Goal: Find specific page/section: Find specific page/section

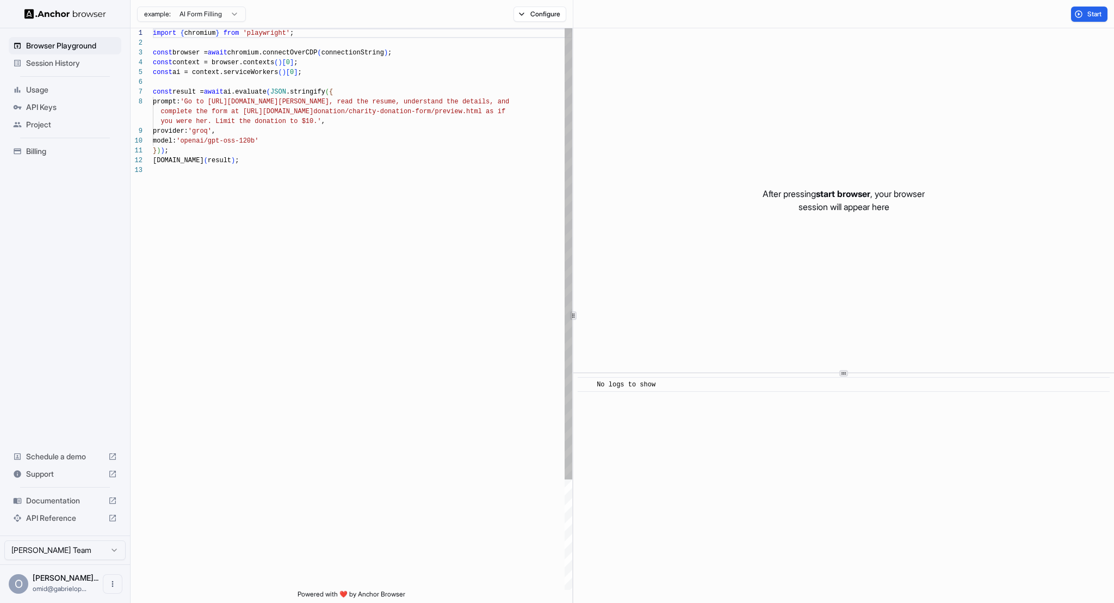
scroll to position [78, 0]
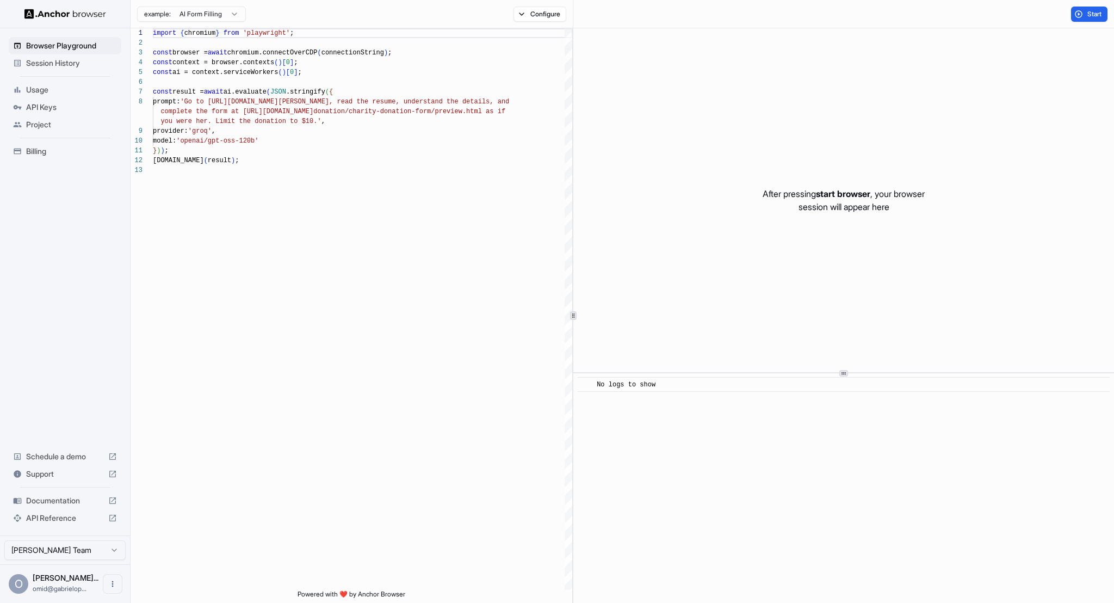
click at [52, 109] on span "API Keys" at bounding box center [71, 107] width 91 height 11
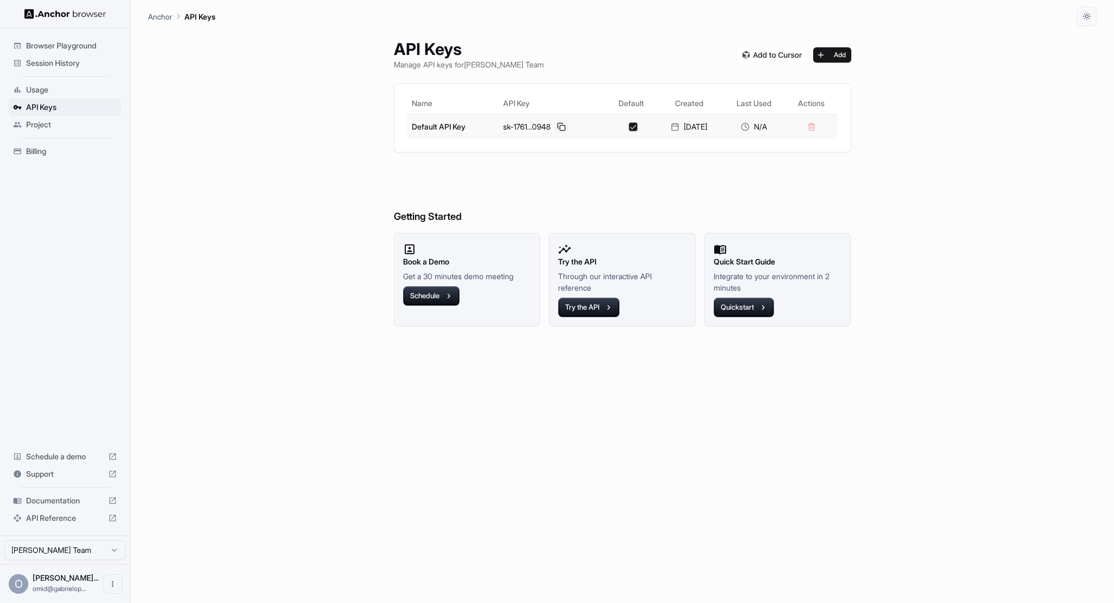
click at [557, 126] on button at bounding box center [561, 126] width 13 height 13
click at [64, 61] on span "Session History" at bounding box center [71, 63] width 91 height 11
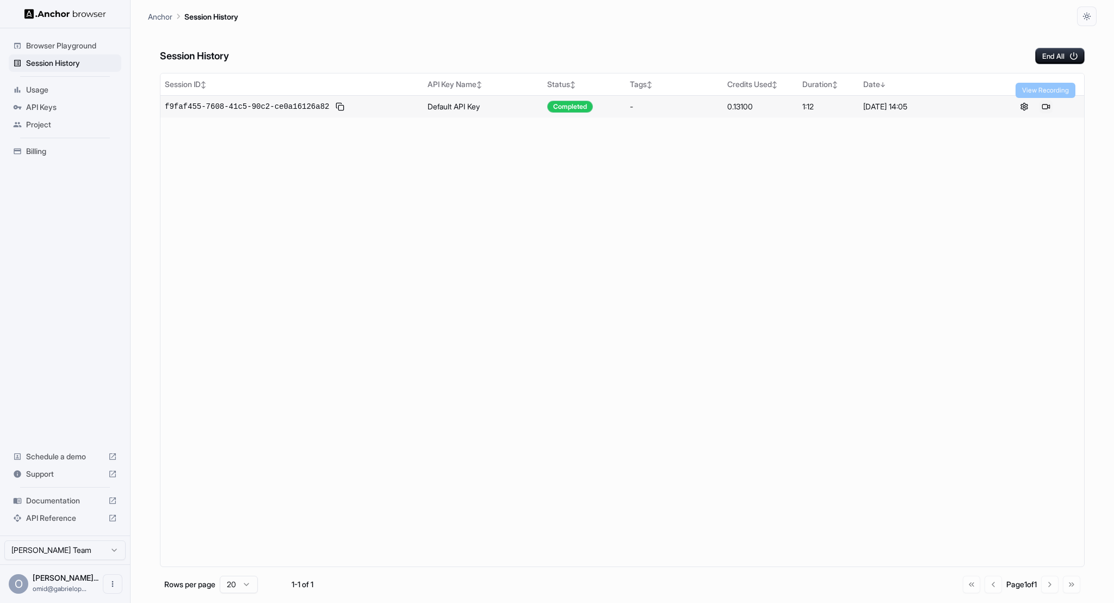
click at [1048, 105] on button at bounding box center [1045, 106] width 13 height 13
